Goal: Check status: Check status

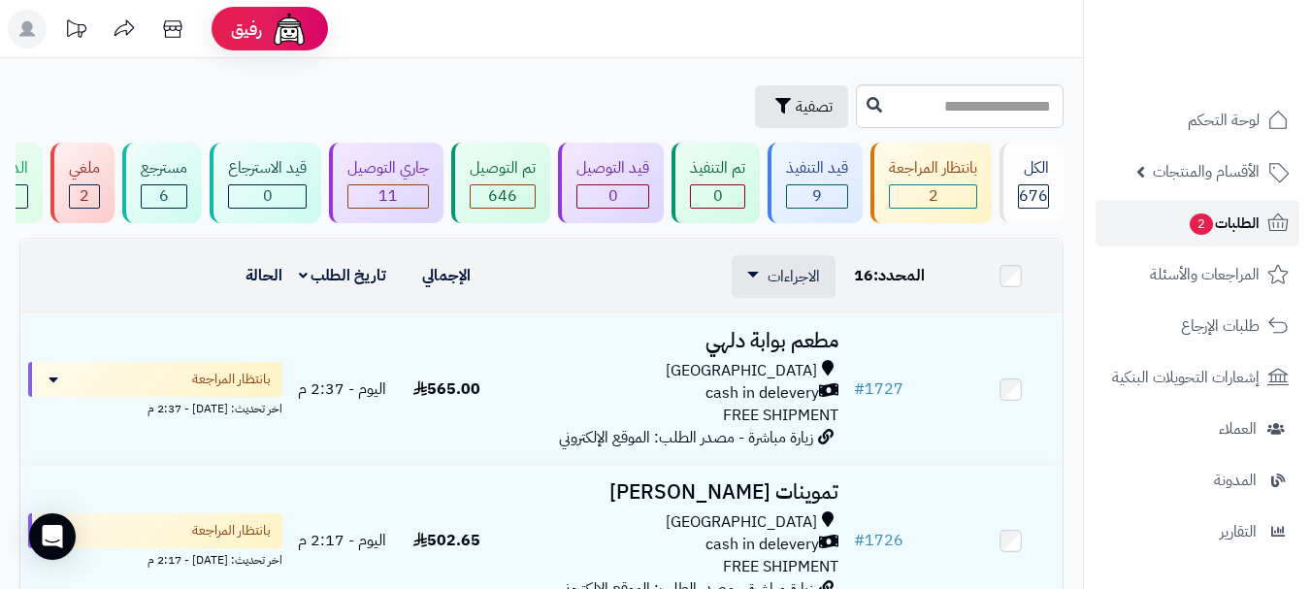
click at [1258, 233] on span "الطلبات 2" at bounding box center [1223, 223] width 72 height 27
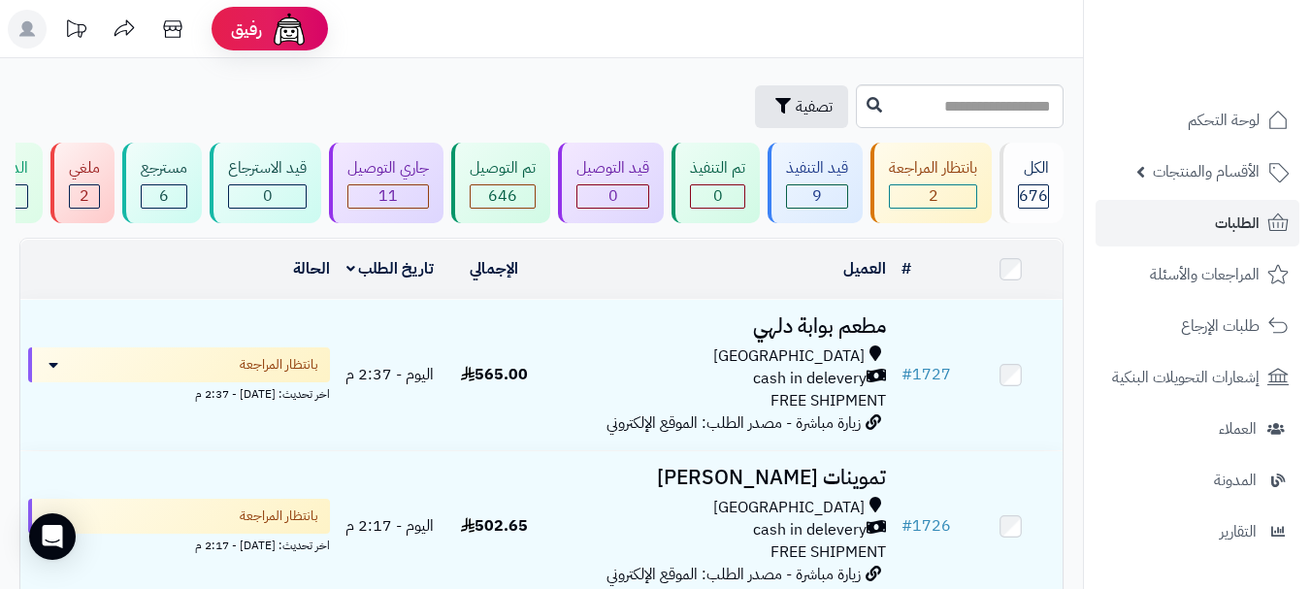
click at [435, 113] on div "تصفية" at bounding box center [434, 106] width 831 height 43
click at [795, 99] on span "تصفية" at bounding box center [813, 105] width 37 height 23
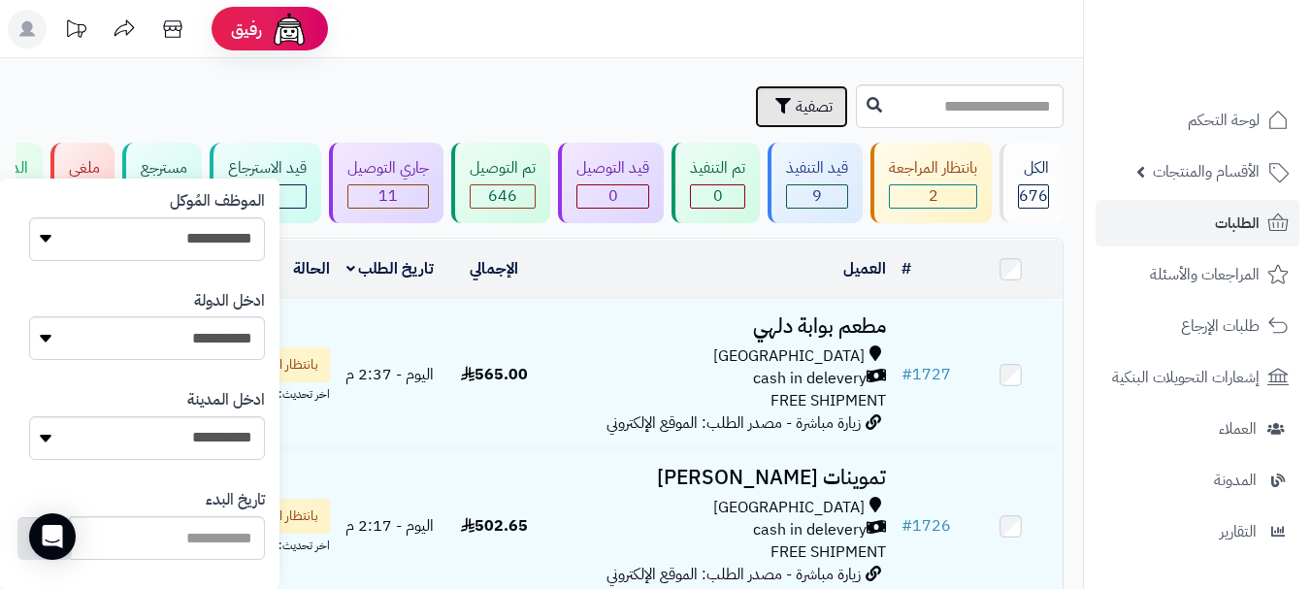
scroll to position [1152, 0]
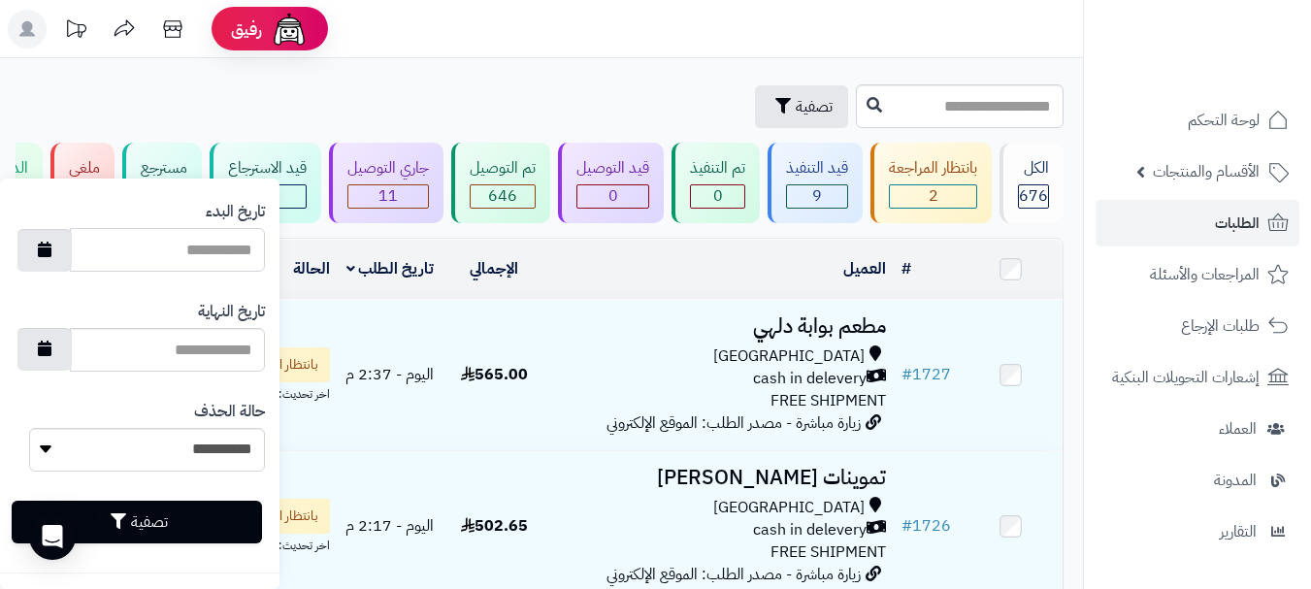
click at [125, 247] on input "تاريخ البدء" at bounding box center [167, 250] width 195 height 44
click at [51, 250] on icon "button" at bounding box center [45, 249] width 14 height 16
type input "**********"
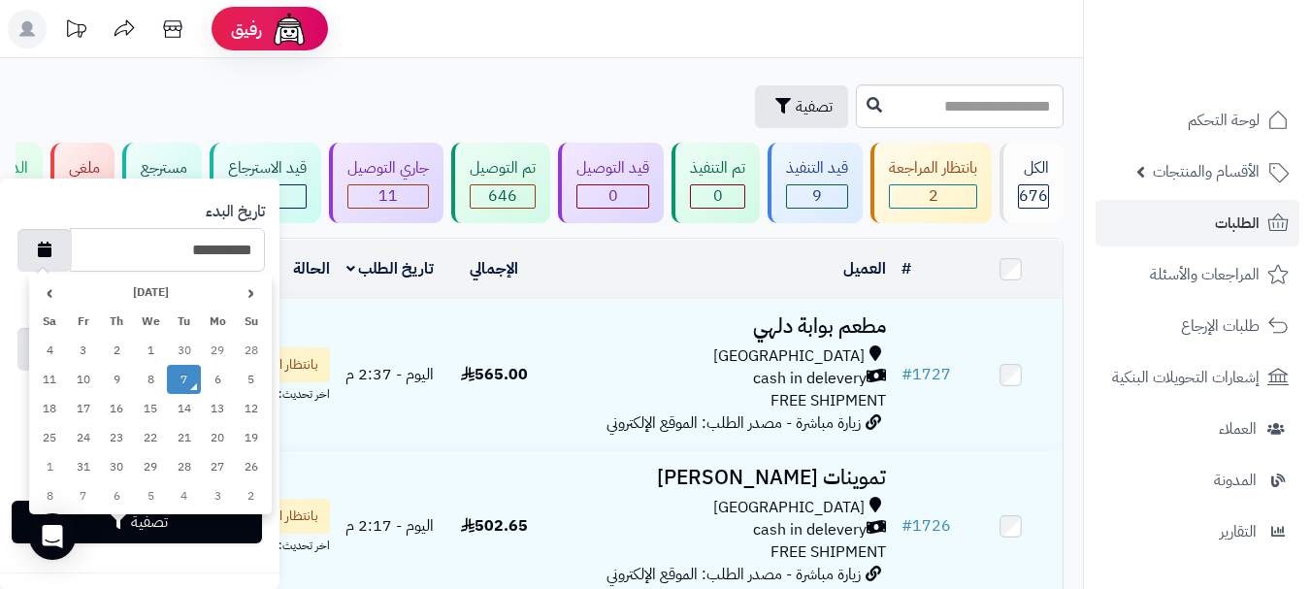
click at [179, 379] on td "7" at bounding box center [184, 379] width 34 height 29
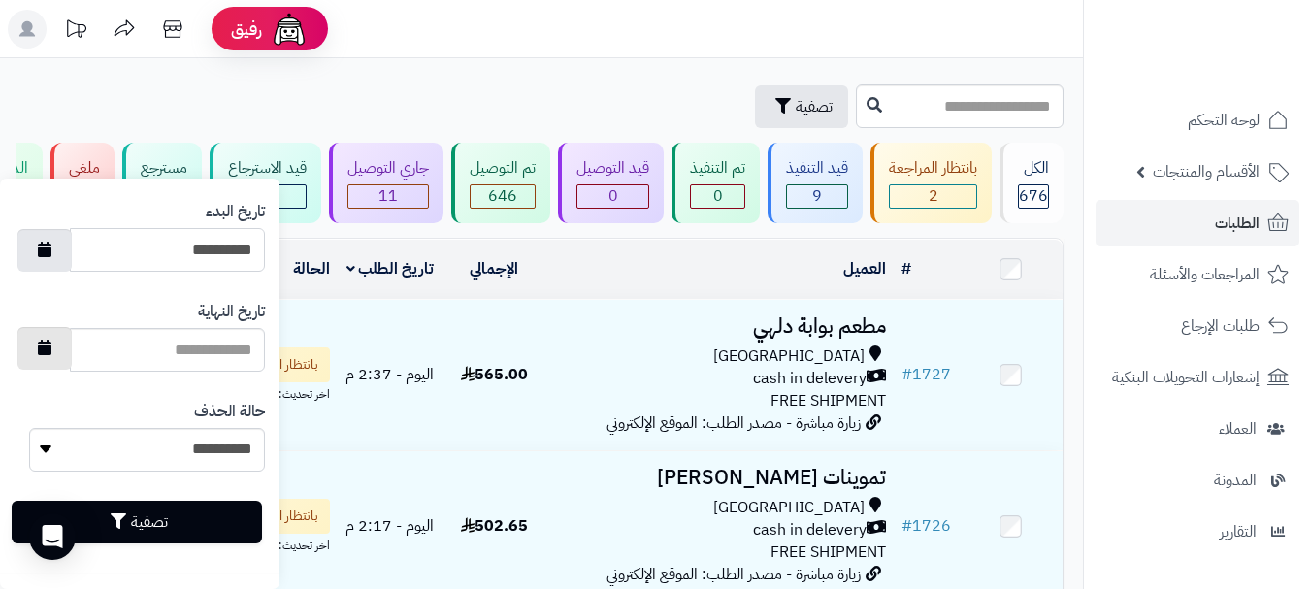
click at [51, 349] on icon "button" at bounding box center [45, 348] width 14 height 16
type input "**********"
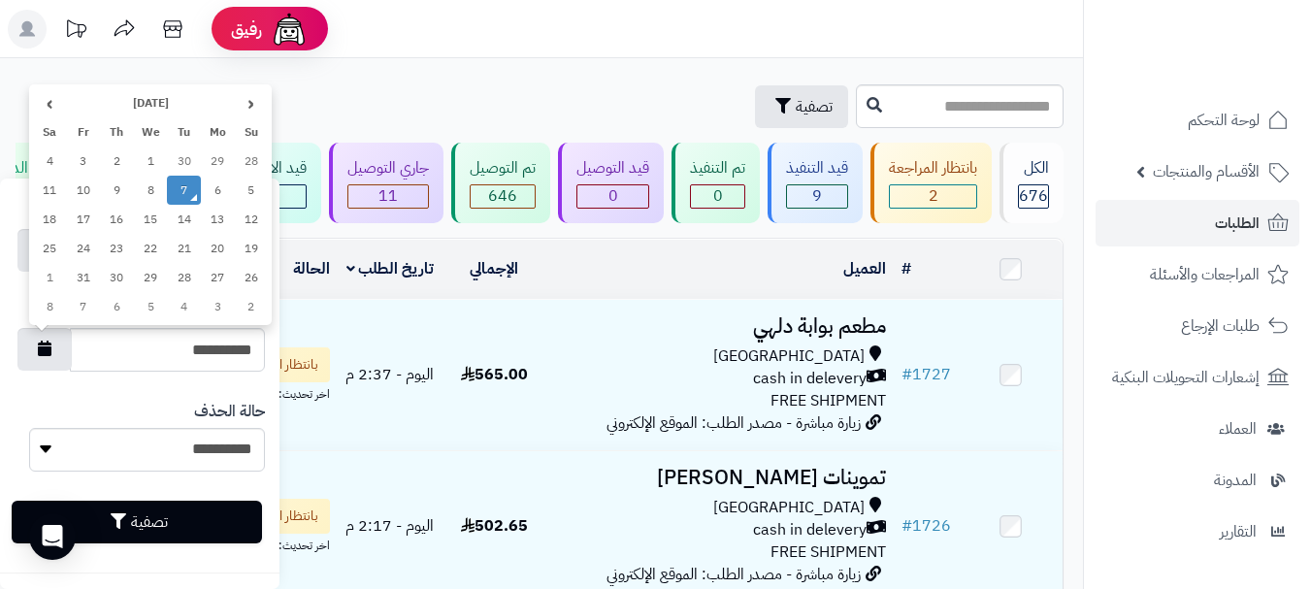
click at [176, 188] on td "7" at bounding box center [184, 190] width 34 height 29
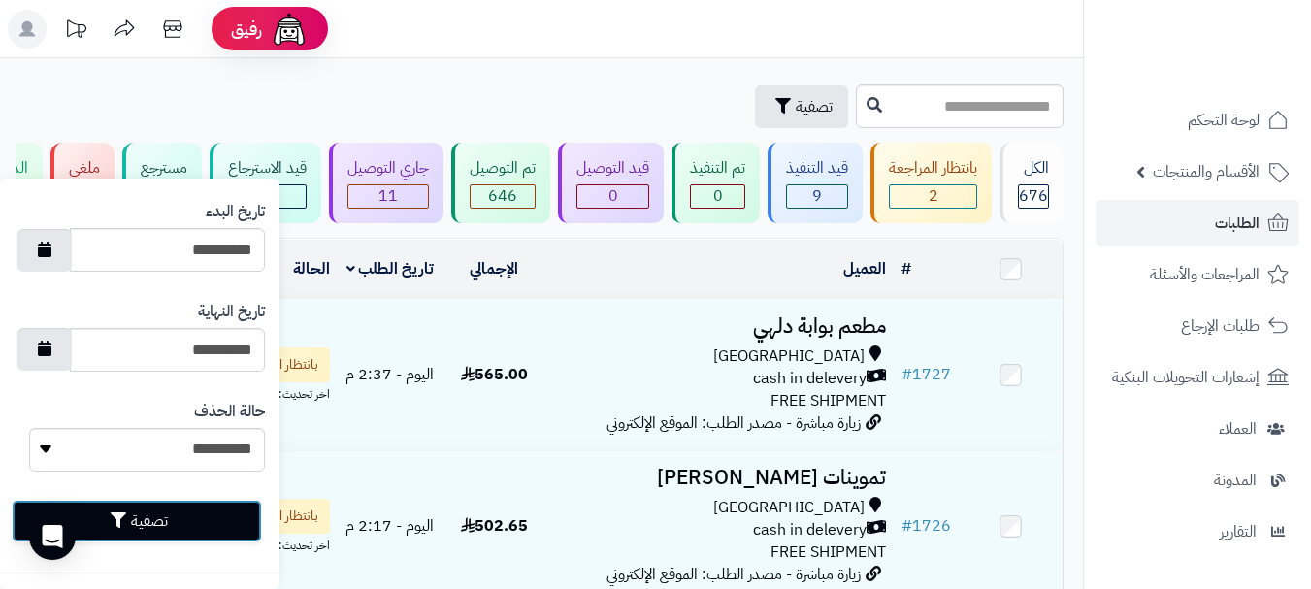
click at [156, 512] on button "تصفية" at bounding box center [137, 521] width 250 height 43
